Goal: Task Accomplishment & Management: Complete application form

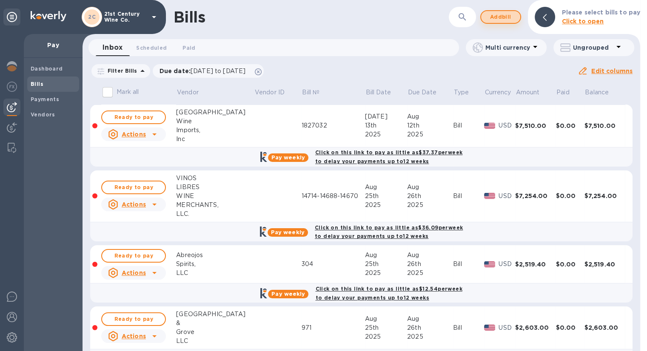
click at [507, 16] on span "Add bill" at bounding box center [501, 17] width 26 height 10
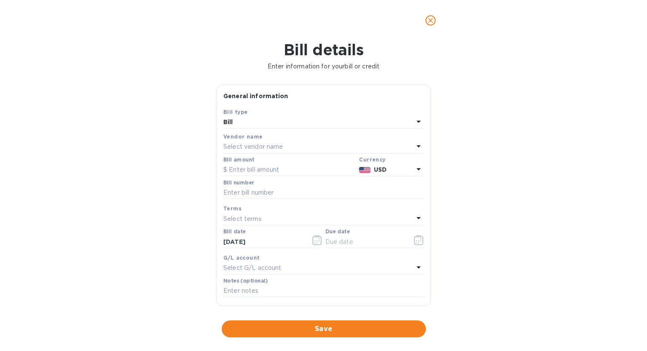
click at [257, 145] on p "Select vendor name" at bounding box center [253, 147] width 60 height 9
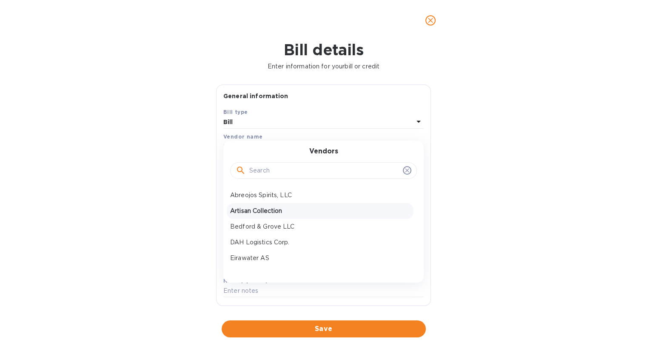
click at [279, 208] on p "Artisan Collection" at bounding box center [320, 211] width 180 height 9
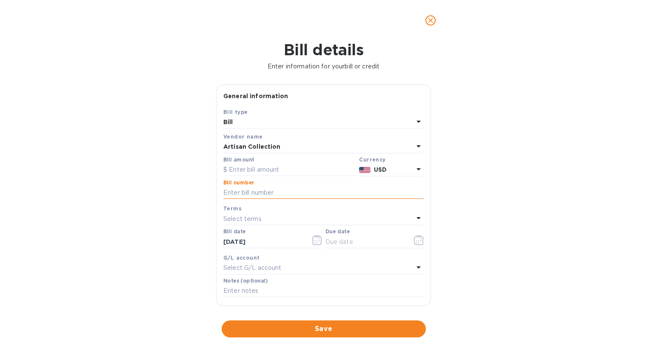
click at [239, 195] on input "text" at bounding box center [323, 193] width 200 height 13
type input "9043-9112"
click at [284, 171] on input "text" at bounding box center [289, 170] width 132 height 13
type input "2,073.12"
click at [416, 242] on icon "button" at bounding box center [416, 240] width 1 height 1
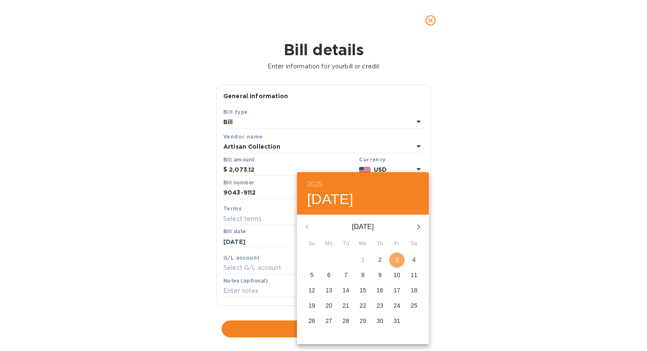
click at [397, 258] on p "3" at bounding box center [396, 260] width 3 height 9
type input "[DATE]"
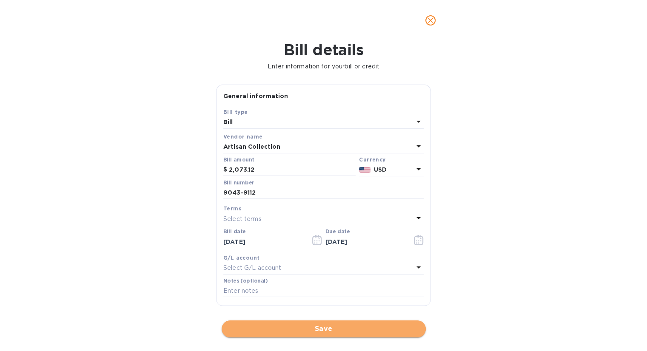
click at [376, 332] on span "Save" at bounding box center [323, 329] width 191 height 10
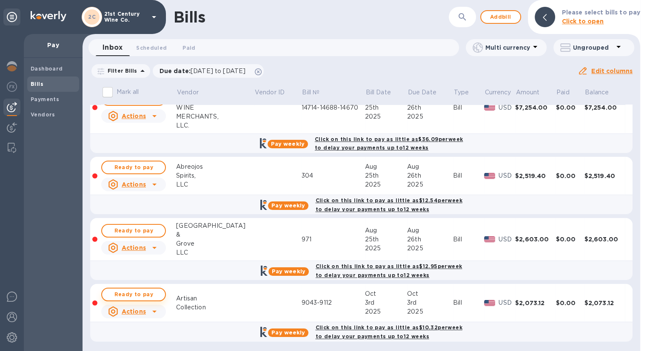
click at [150, 290] on span "Ready to pay" at bounding box center [133, 295] width 49 height 10
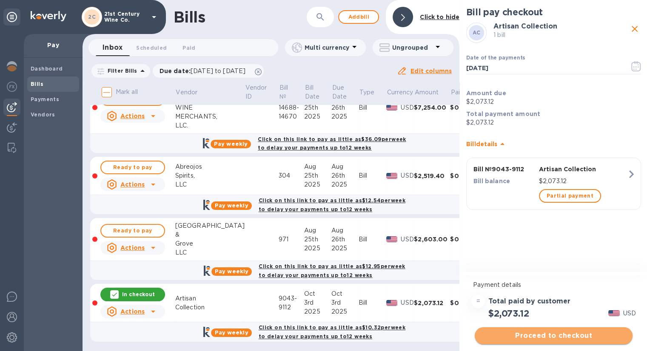
click at [571, 334] on span "Proceed to checkout" at bounding box center [554, 336] width 144 height 10
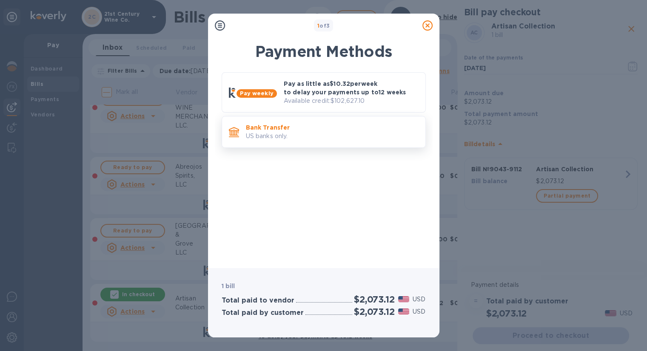
click at [309, 129] on p "Bank Transfer" at bounding box center [332, 127] width 173 height 9
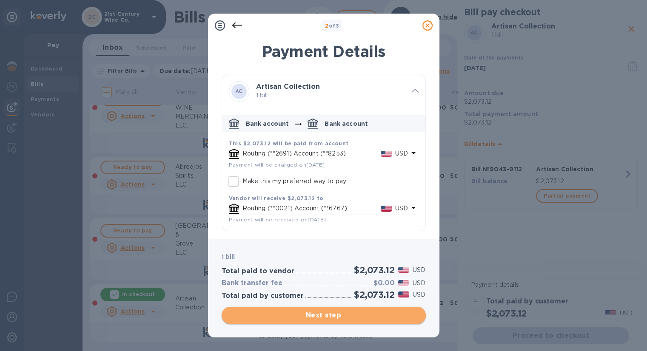
click at [354, 316] on span "Next step" at bounding box center [323, 316] width 191 height 10
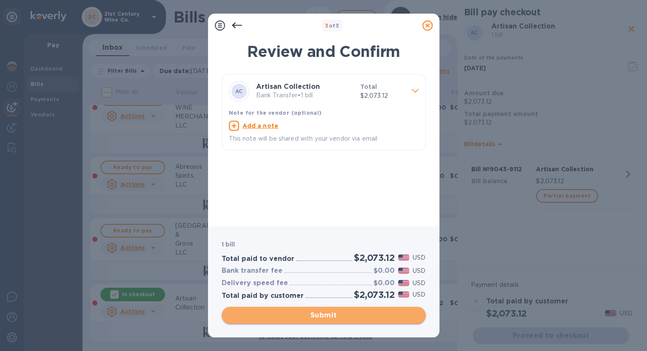
click at [356, 318] on span "Submit" at bounding box center [323, 316] width 191 height 10
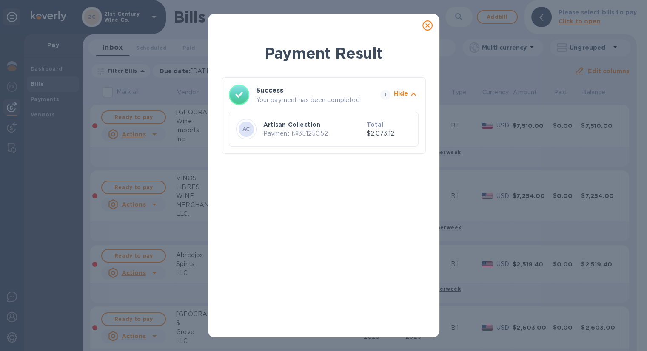
click at [424, 26] on icon at bounding box center [427, 25] width 10 height 10
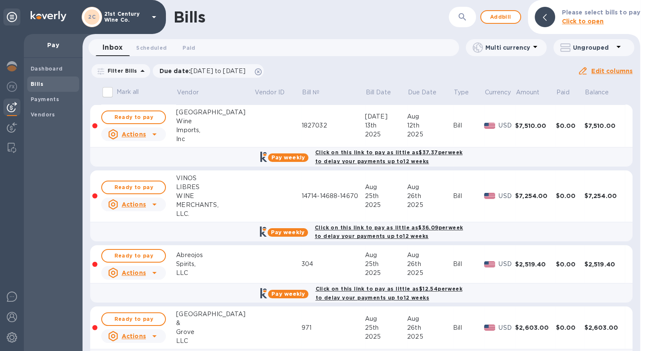
scroll to position [28, 0]
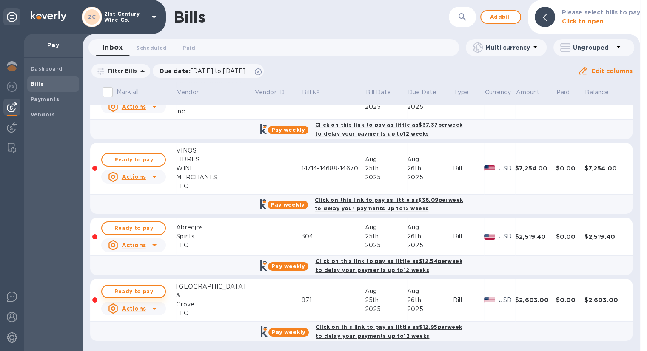
click at [150, 291] on span "Ready to pay" at bounding box center [133, 292] width 49 height 10
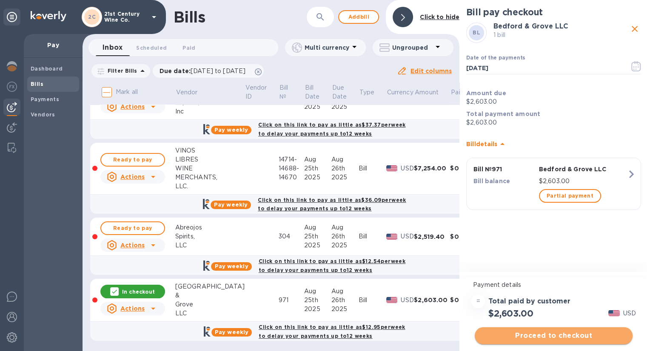
click at [510, 332] on span "Proceed to checkout" at bounding box center [554, 336] width 144 height 10
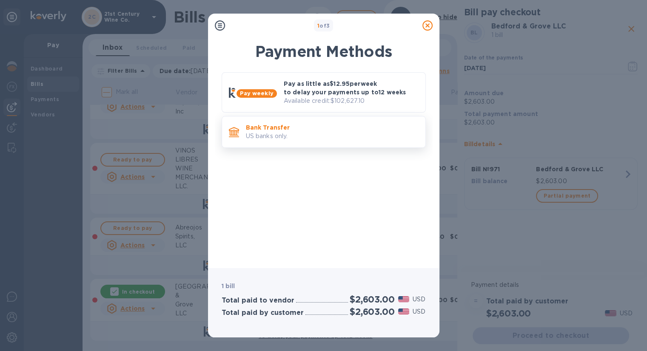
click at [309, 125] on p "Bank Transfer" at bounding box center [332, 127] width 173 height 9
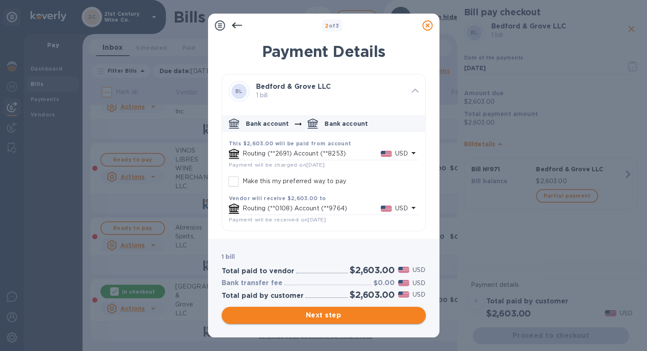
click at [351, 315] on span "Next step" at bounding box center [323, 316] width 191 height 10
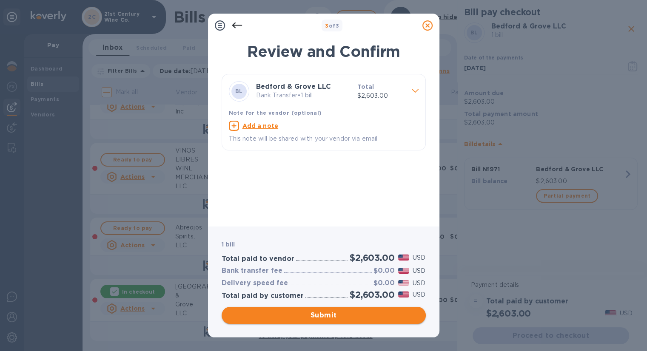
click at [293, 317] on span "Submit" at bounding box center [323, 316] width 191 height 10
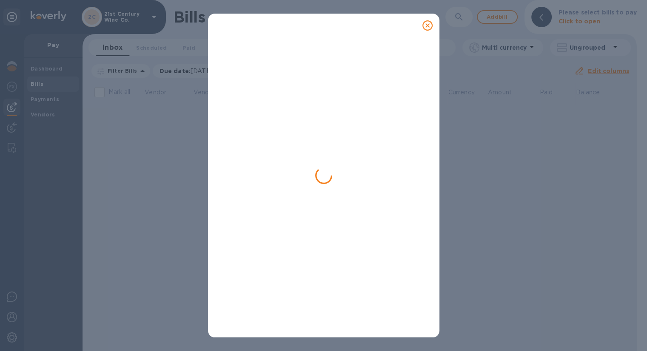
scroll to position [0, 0]
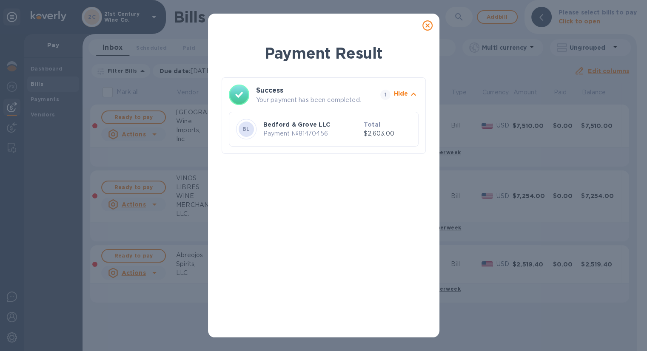
click at [427, 26] on icon at bounding box center [427, 25] width 10 height 10
